Goal: Task Accomplishment & Management: Use online tool/utility

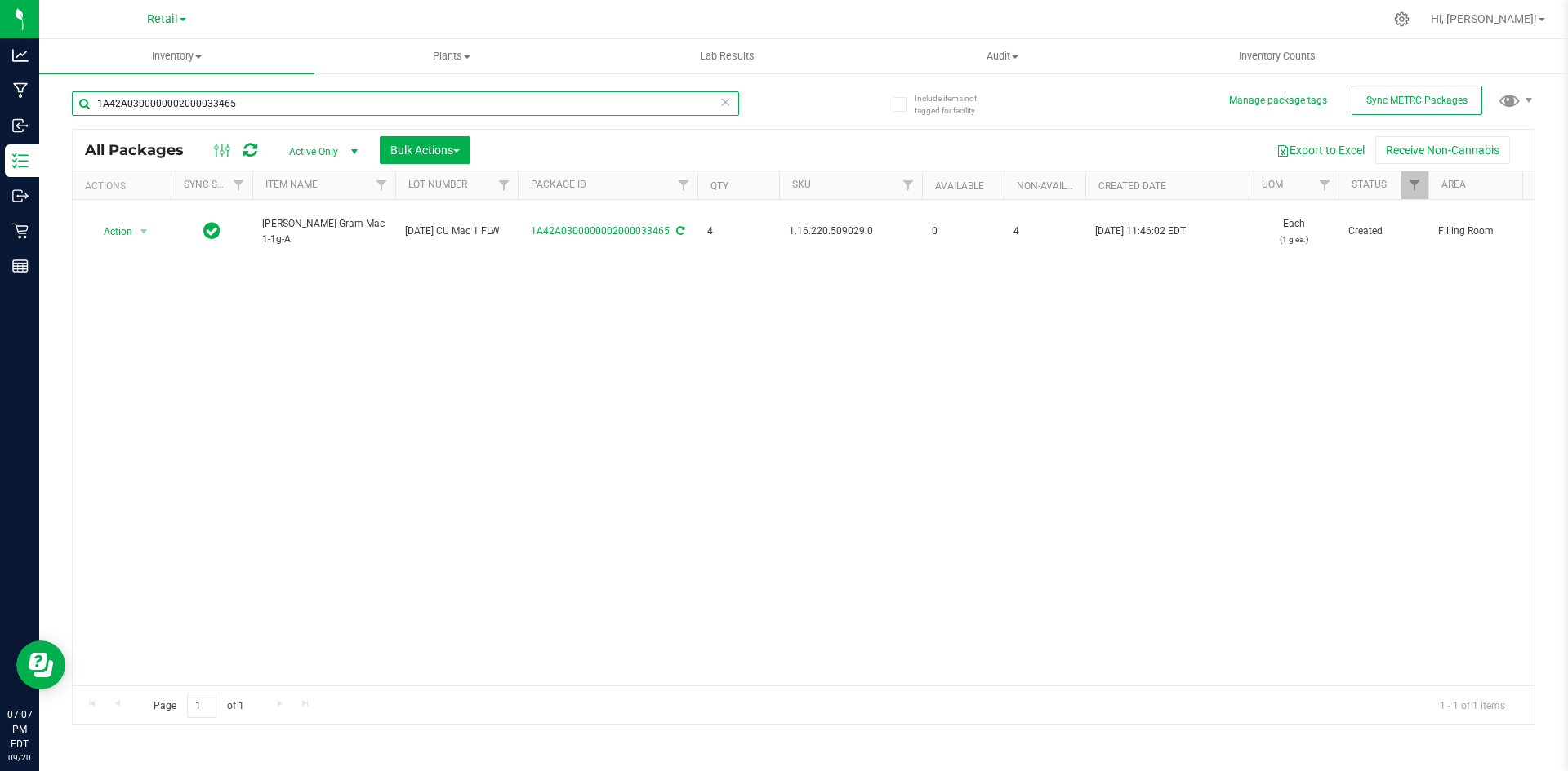
click at [521, 100] on input "1A42A0300000002000033465" at bounding box center [405, 103] width 667 height 24
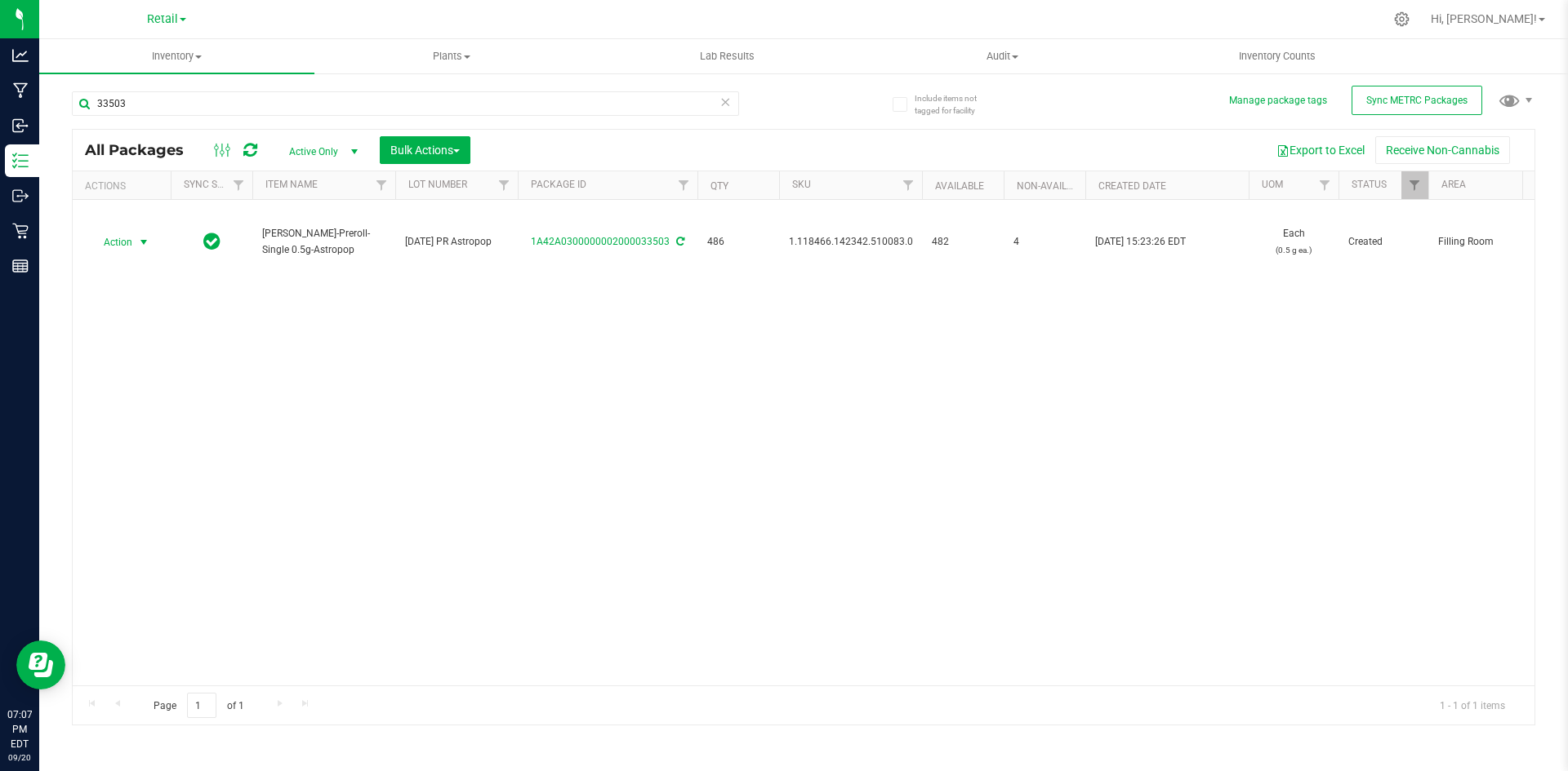
click at [142, 240] on span "select" at bounding box center [143, 242] width 13 height 13
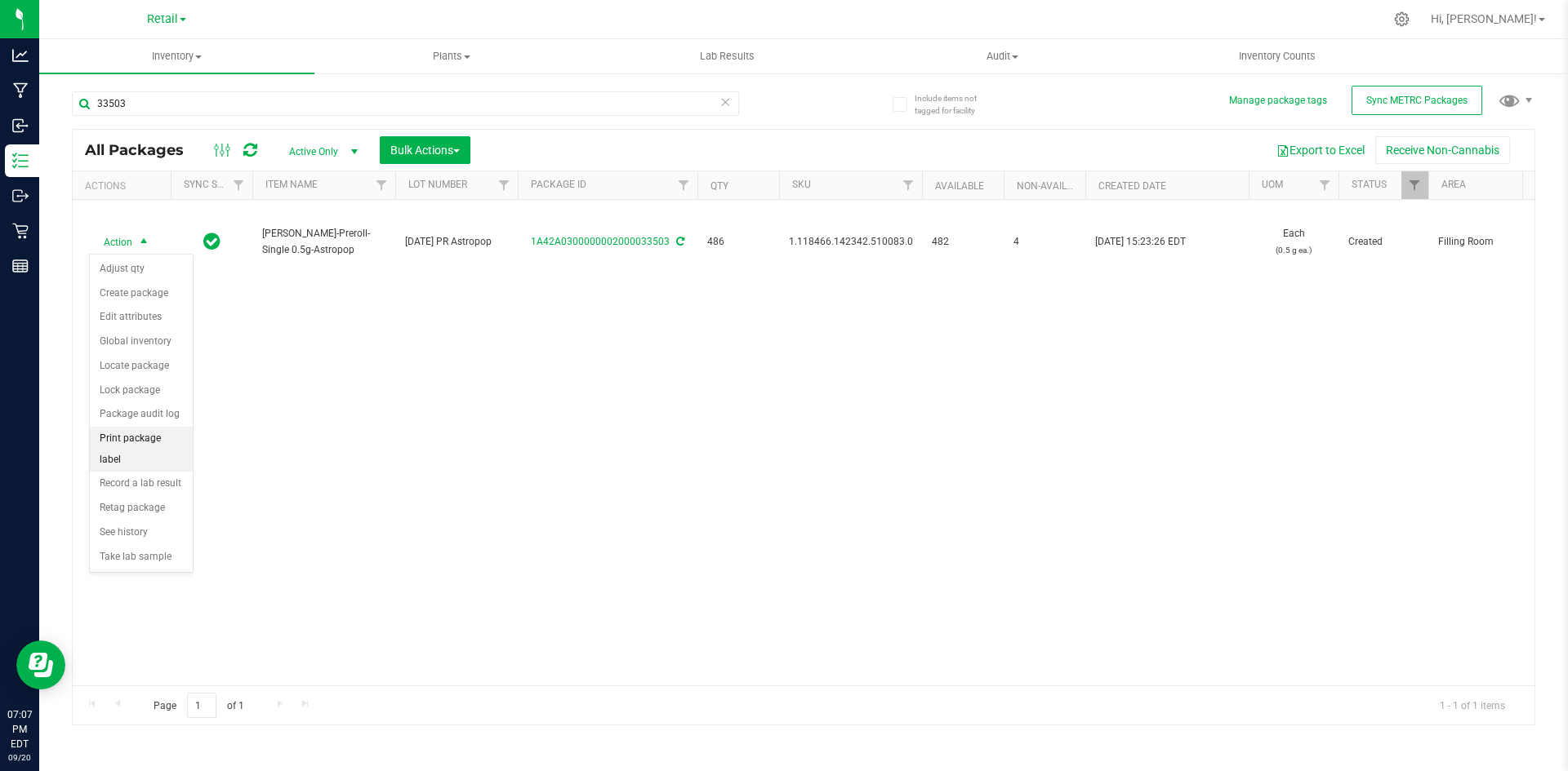
click at [134, 443] on li "Print package label" at bounding box center [141, 449] width 103 height 44
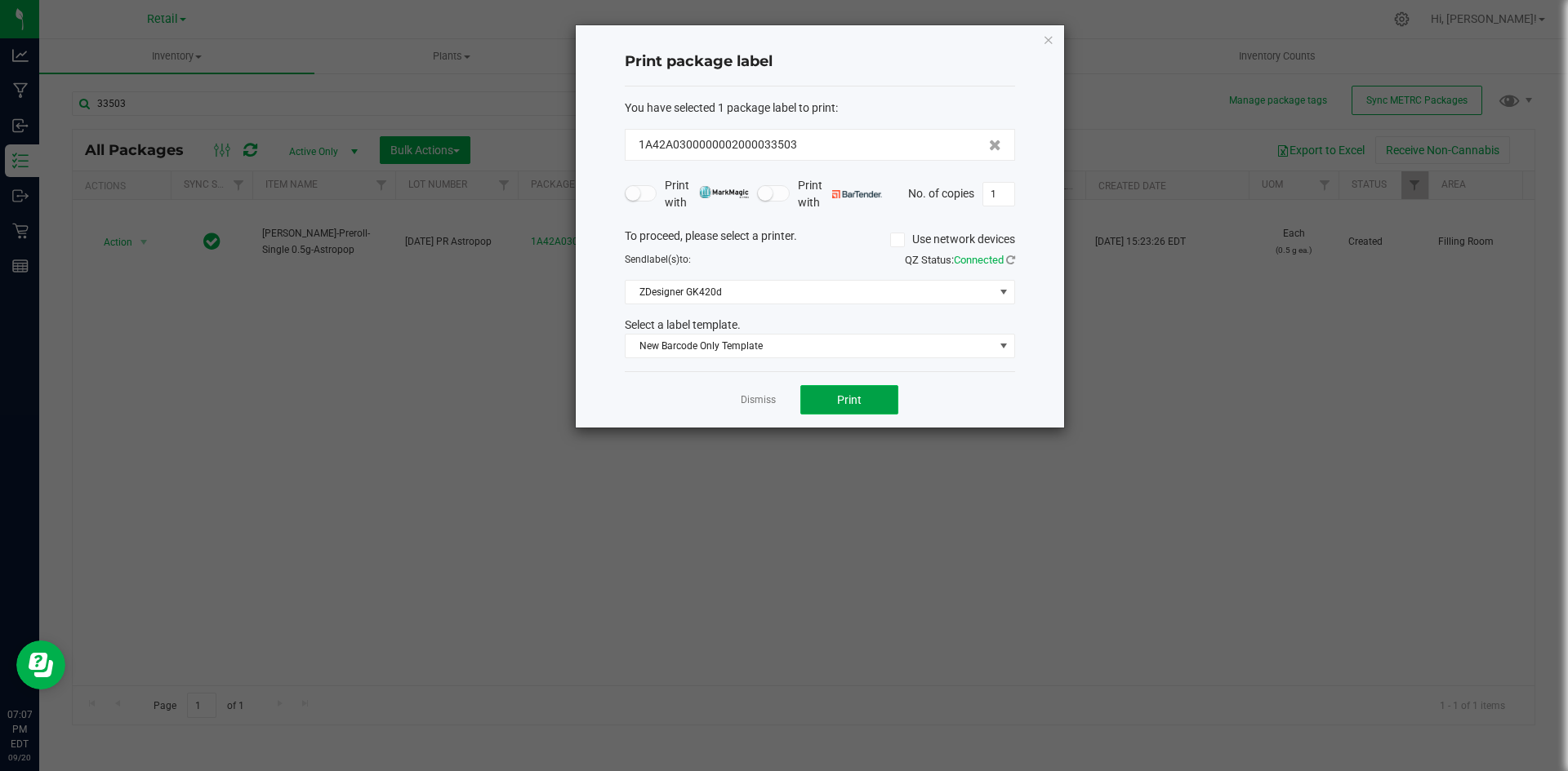
click at [851, 402] on span "Print" at bounding box center [848, 400] width 24 height 13
drag, startPoint x: 1050, startPoint y: 41, endPoint x: 1018, endPoint y: 41, distance: 32.0
click at [1050, 41] on icon "button" at bounding box center [1048, 39] width 12 height 20
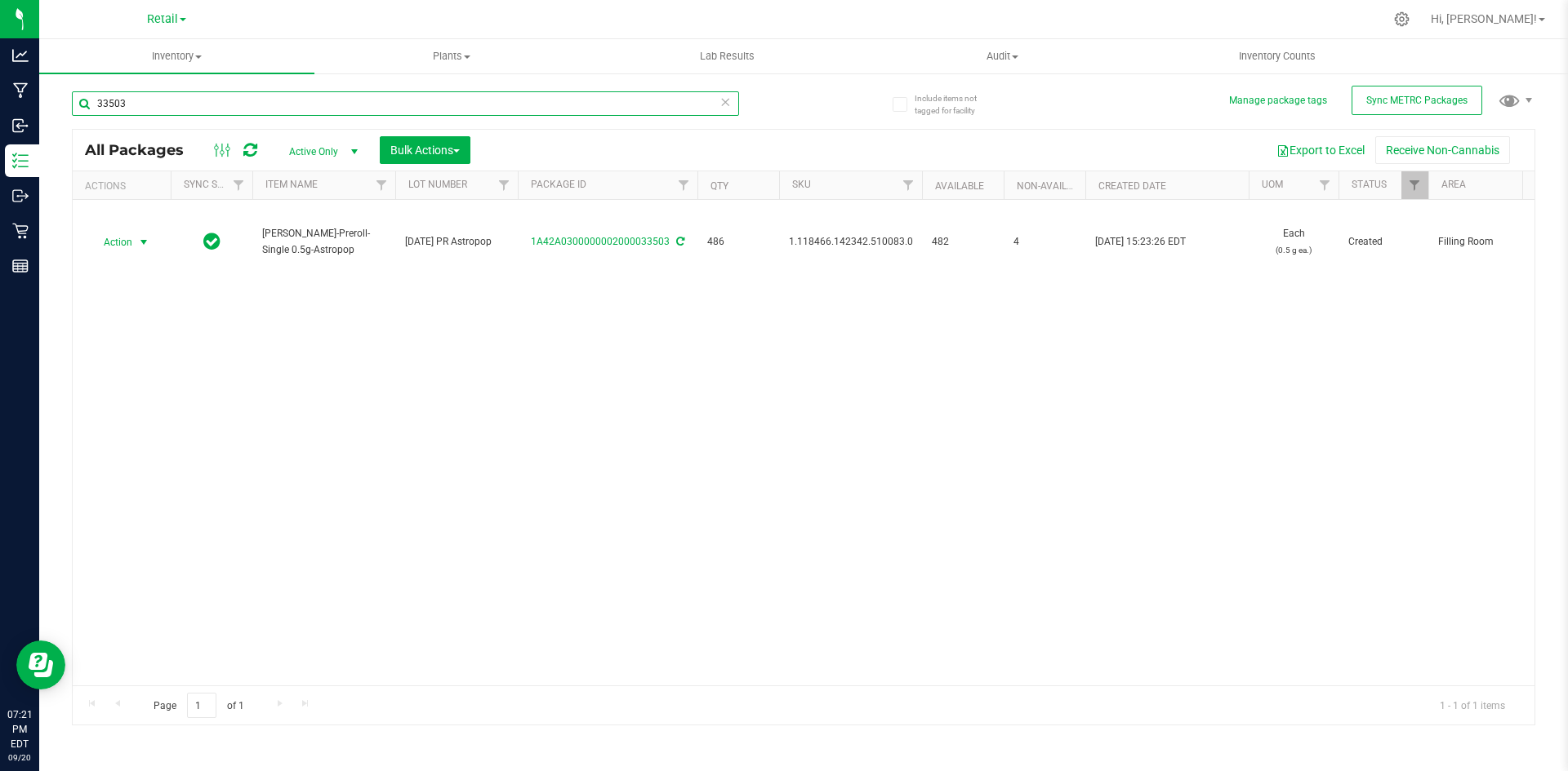
click at [575, 102] on input "33503" at bounding box center [405, 103] width 667 height 24
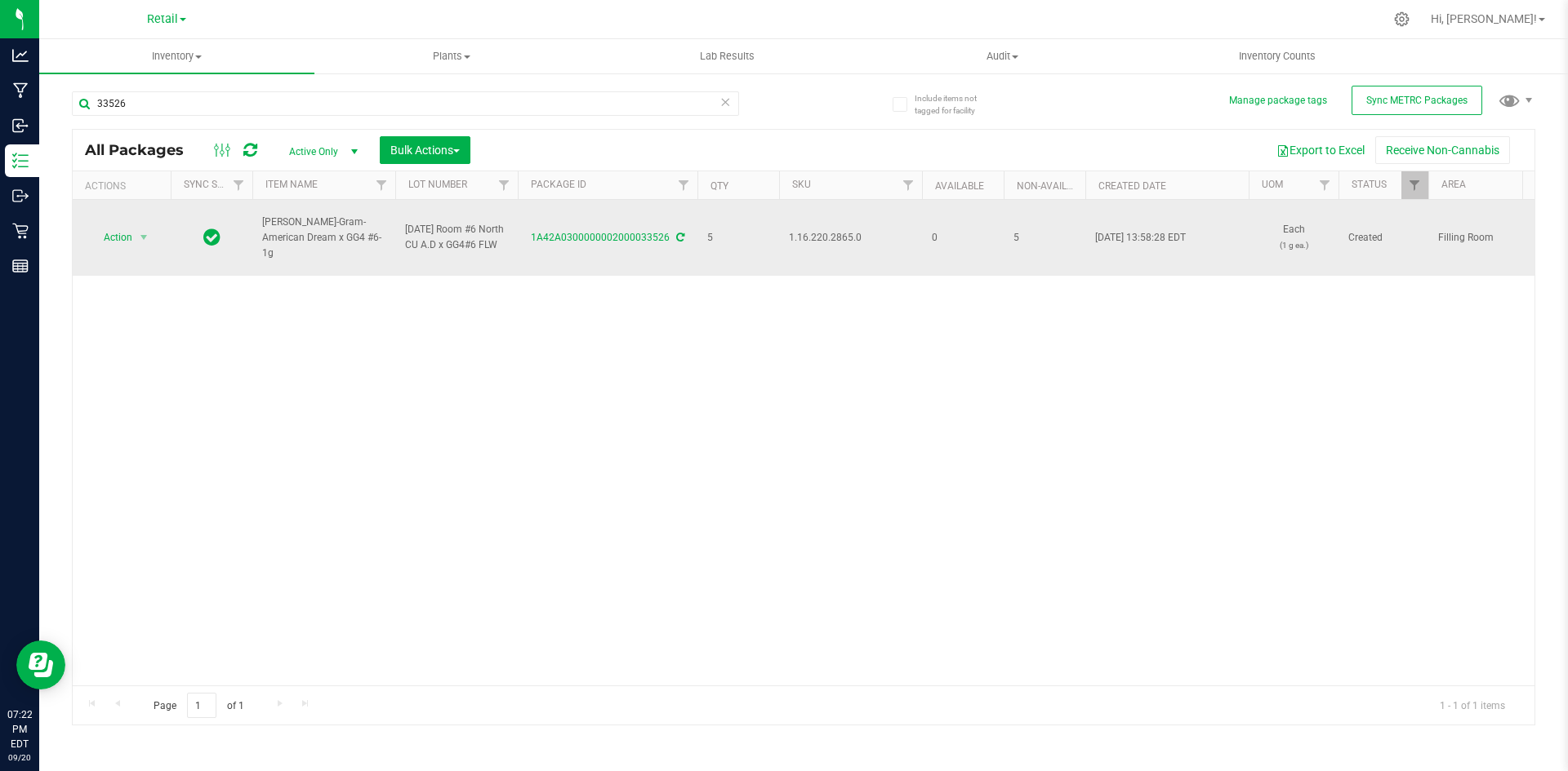
click at [816, 230] on span "1.16.220.2865.0" at bounding box center [850, 238] width 123 height 15
copy span "1.16.220.2865.0"
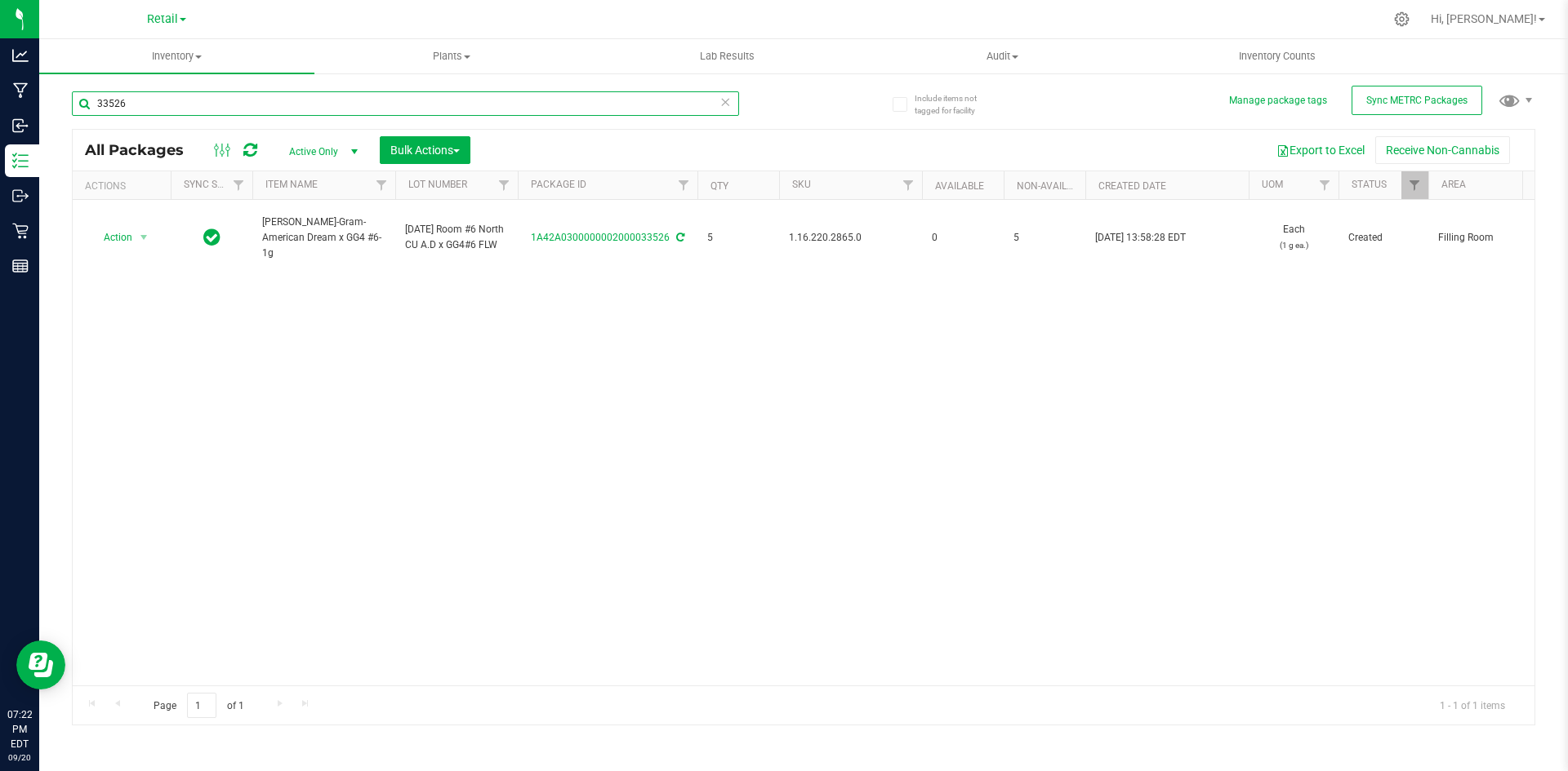
click at [473, 102] on input "33526" at bounding box center [405, 103] width 667 height 24
paste input "1.16.220.2865.0"
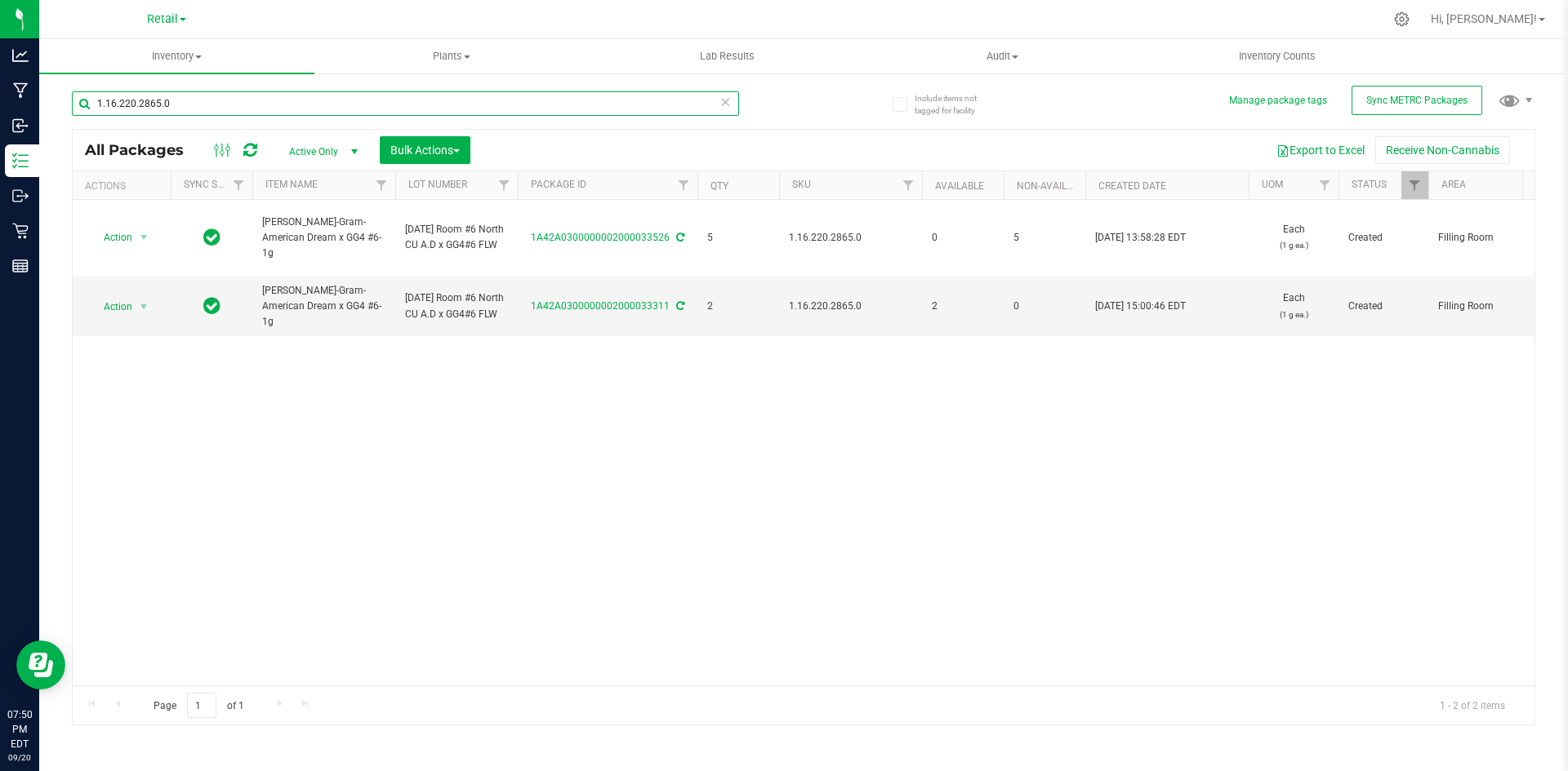
click at [518, 113] on input "1.16.220.2865.0" at bounding box center [405, 103] width 667 height 24
click at [518, 112] on input "1.16.220.2865.0" at bounding box center [405, 103] width 667 height 24
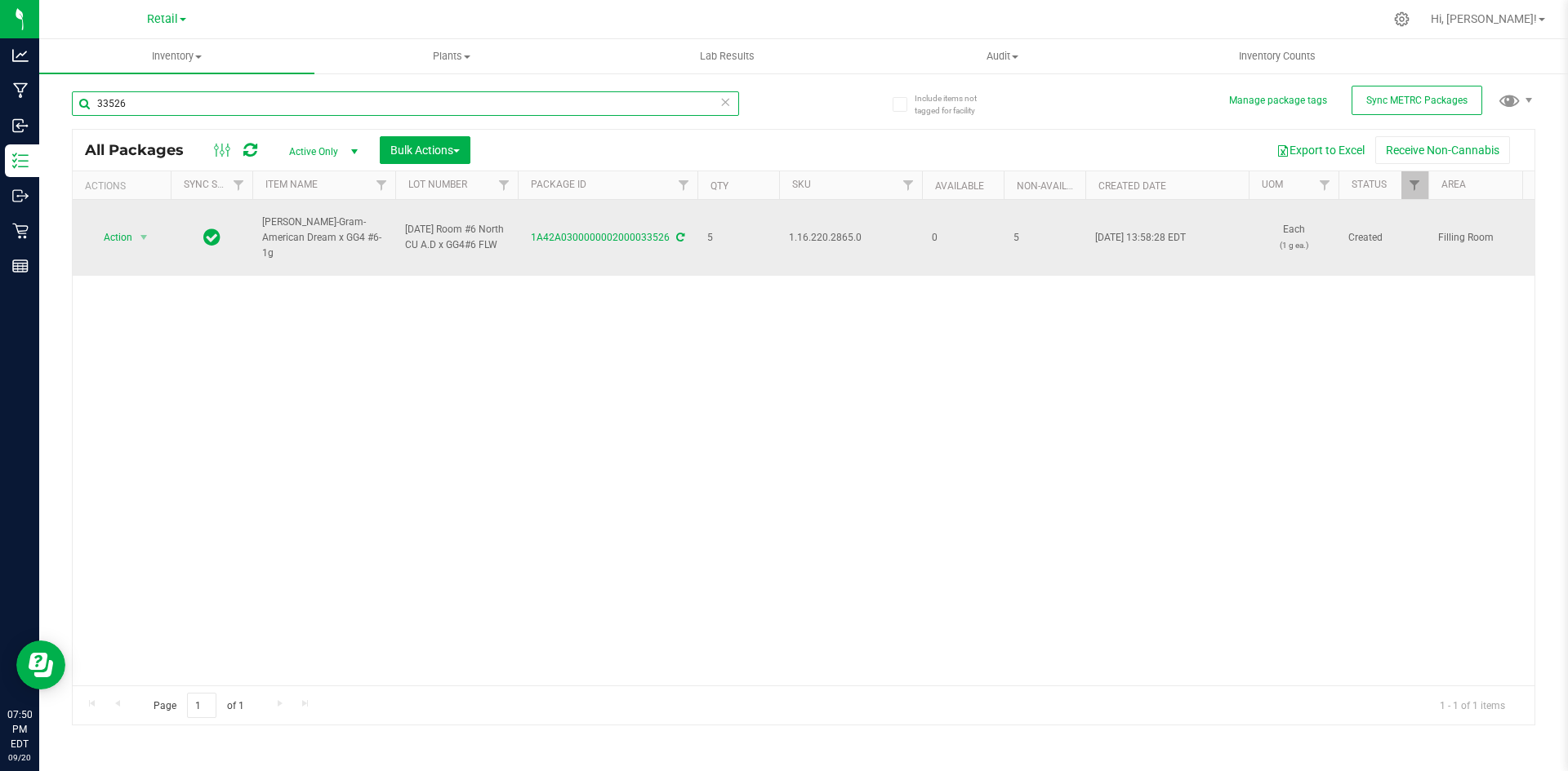
type input "33526"
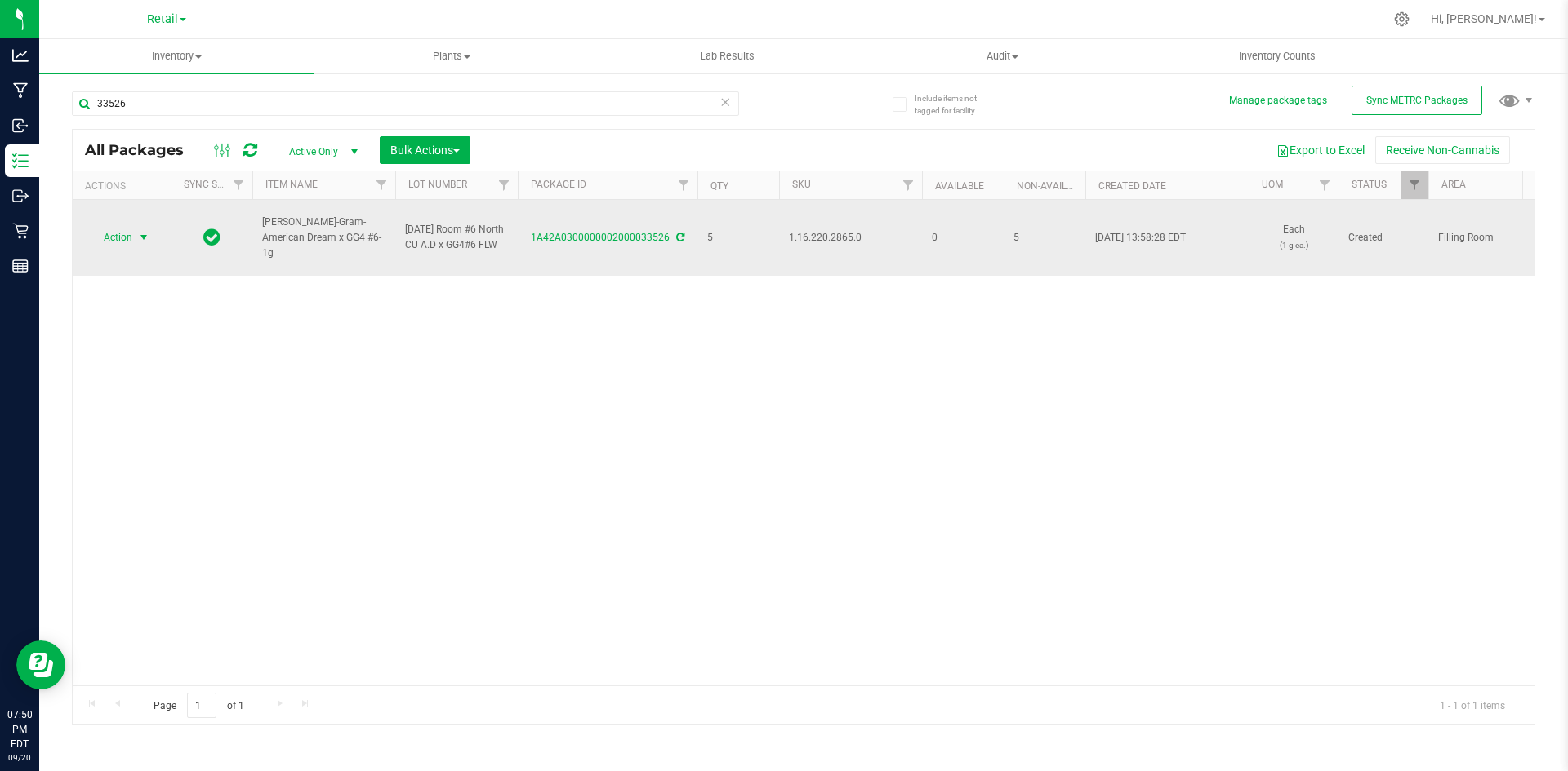
click at [117, 229] on span "Action" at bounding box center [111, 237] width 44 height 23
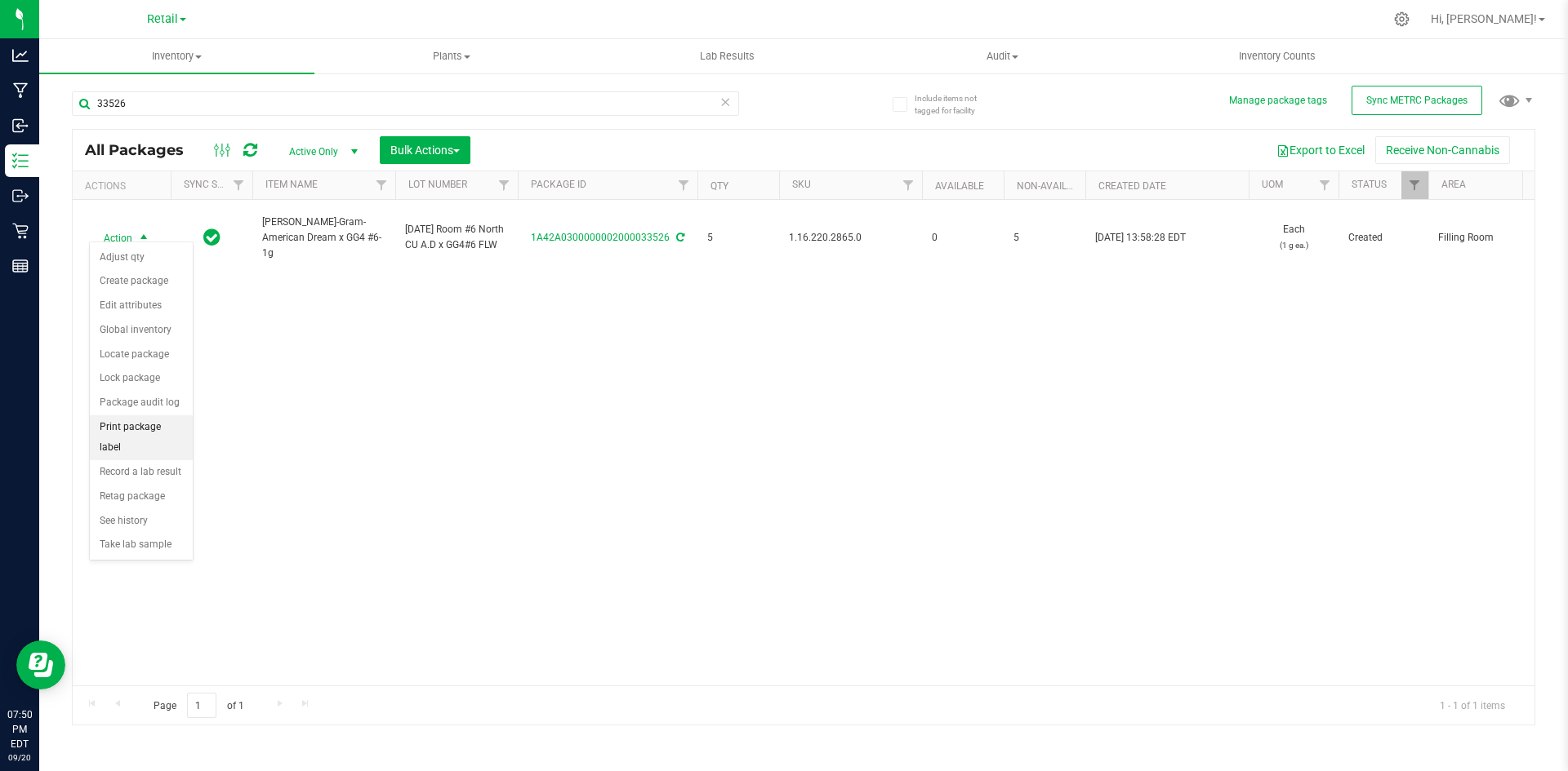
click at [169, 435] on li "Print package label" at bounding box center [141, 437] width 103 height 44
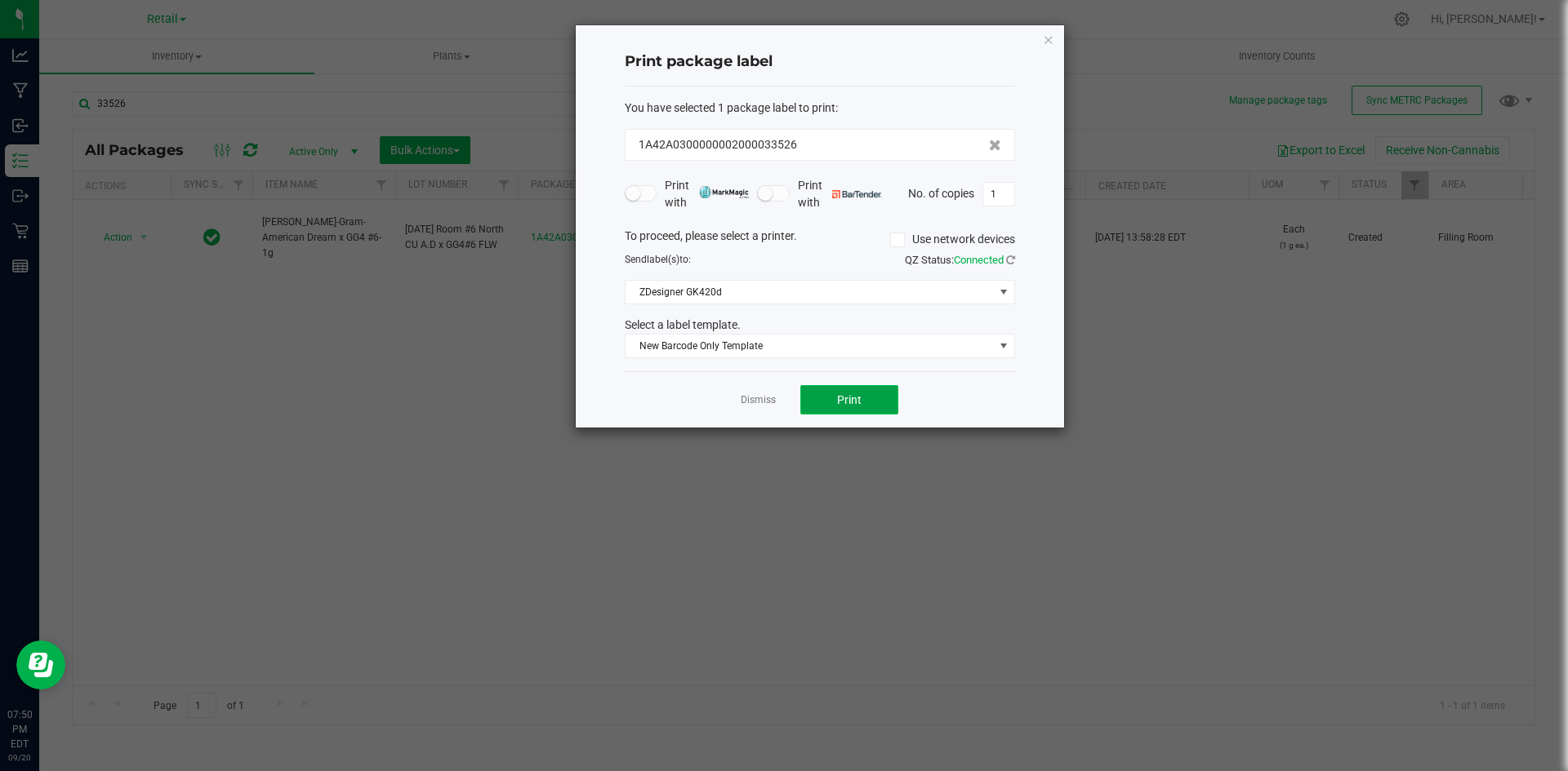
click at [839, 394] on span "Print" at bounding box center [848, 400] width 24 height 13
